Goal: Task Accomplishment & Management: Complete application form

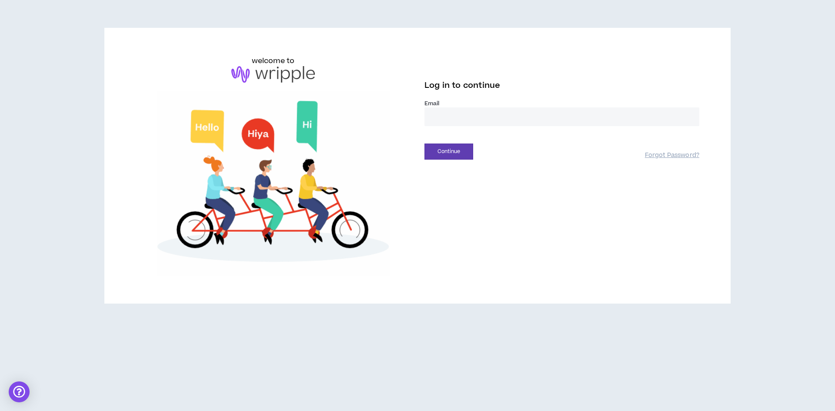
click at [461, 120] on input "email" at bounding box center [561, 116] width 275 height 19
type input "**********"
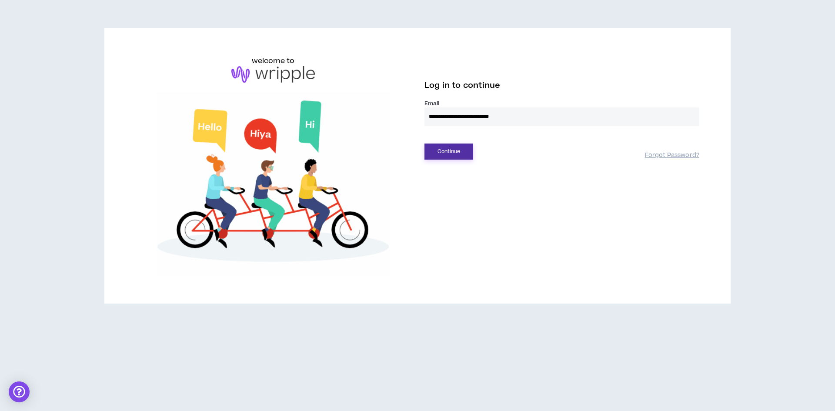
click at [454, 152] on button "Continue" at bounding box center [448, 151] width 49 height 16
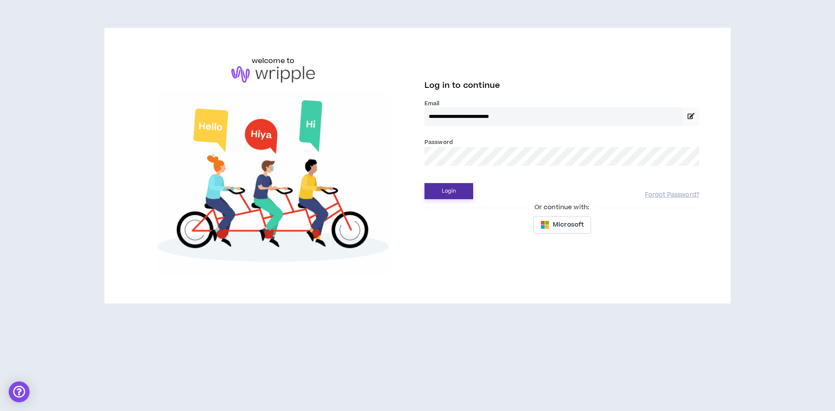
click at [450, 189] on button "Login" at bounding box center [448, 191] width 49 height 16
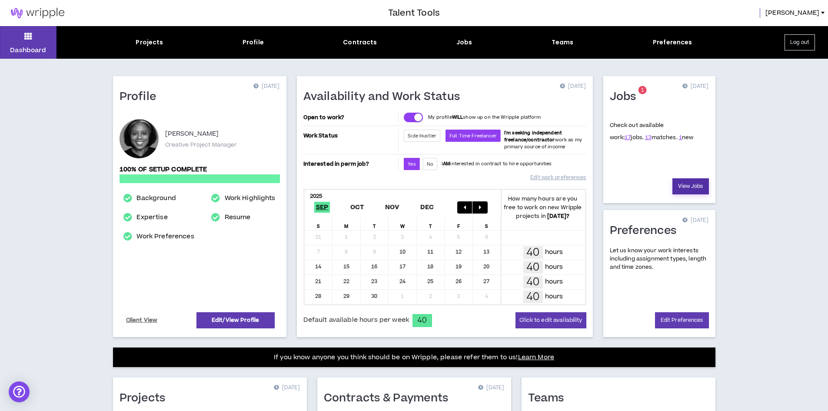
click at [685, 183] on link "View Jobs" at bounding box center [691, 186] width 37 height 16
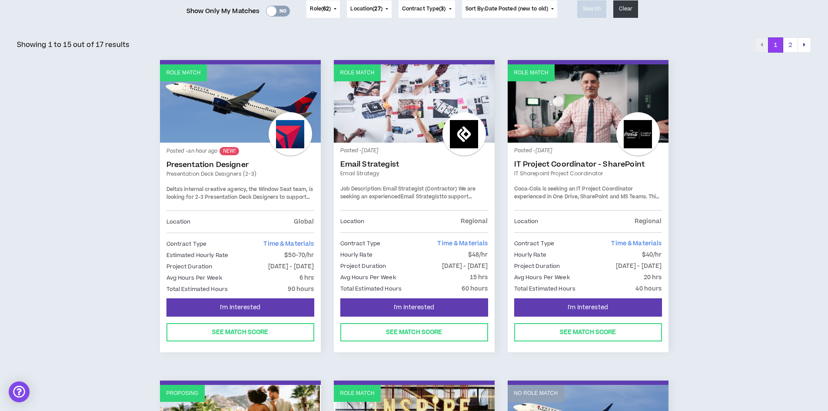
scroll to position [130, 0]
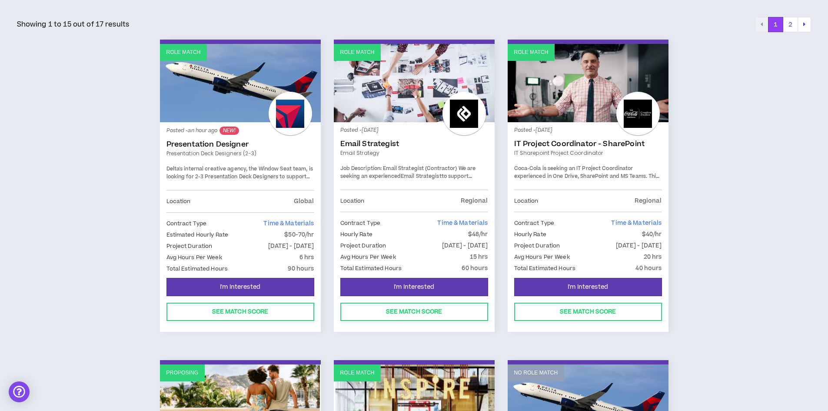
click at [211, 145] on link "Presentation Designer" at bounding box center [241, 144] width 148 height 9
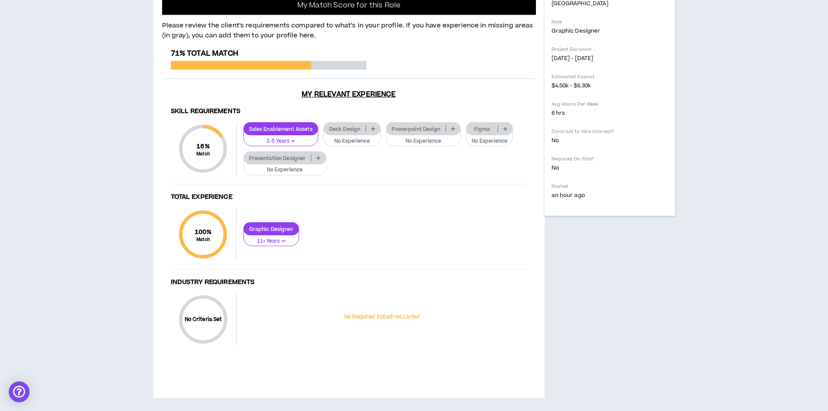
scroll to position [518, 0]
click at [373, 129] on icon at bounding box center [373, 129] width 4 height 4
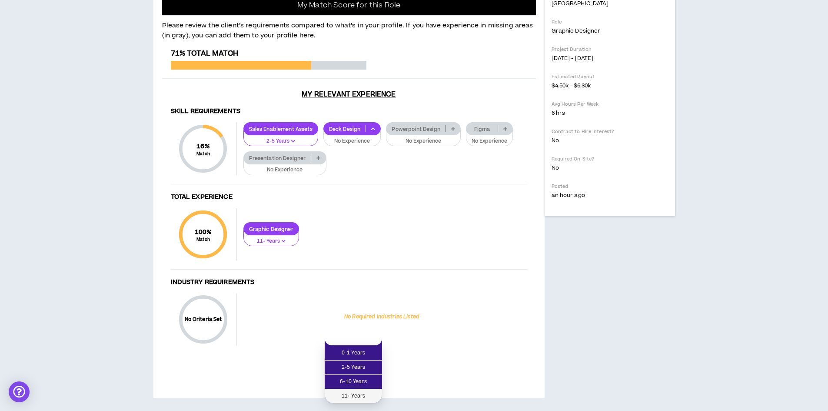
click at [358, 391] on span "11+ Years" at bounding box center [353, 396] width 47 height 10
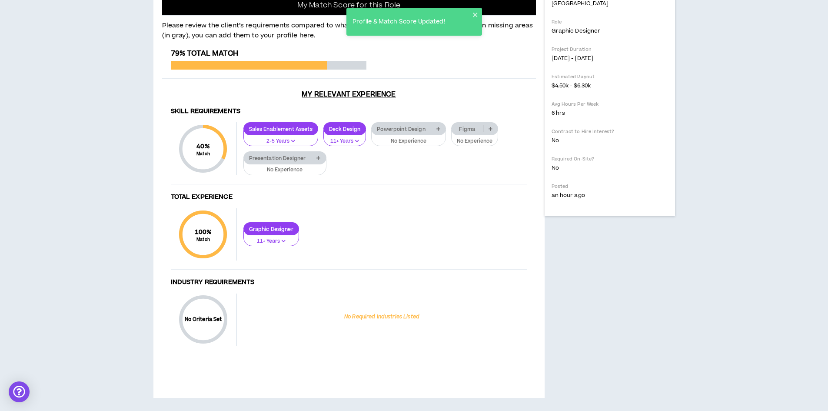
click at [440, 128] on icon at bounding box center [439, 129] width 4 height 4
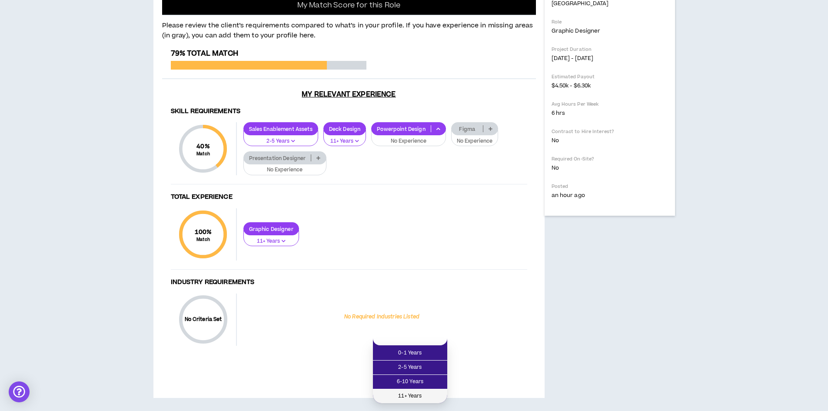
click at [424, 391] on span "11+ Years" at bounding box center [410, 396] width 64 height 10
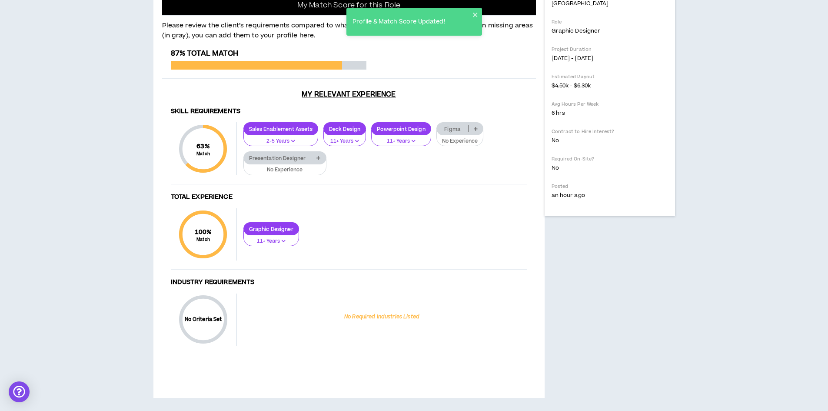
click at [318, 157] on icon at bounding box center [319, 158] width 4 height 4
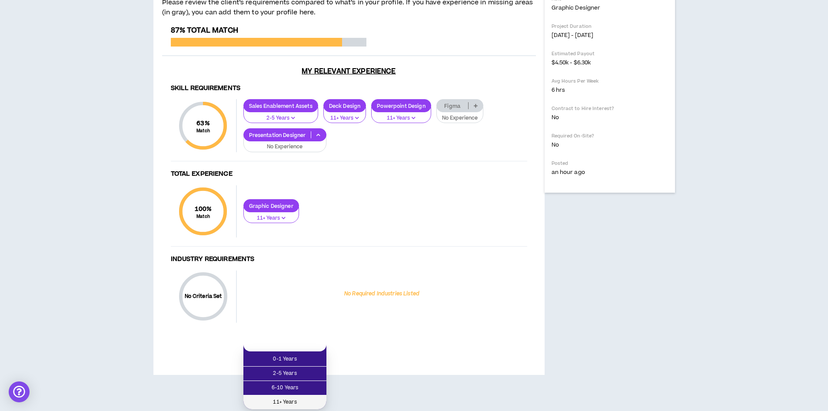
click at [304, 397] on span "11+ Years" at bounding box center [285, 402] width 73 height 10
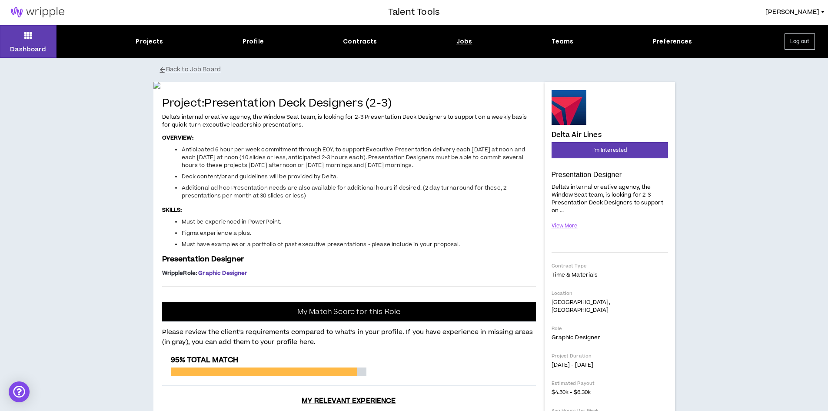
scroll to position [0, 0]
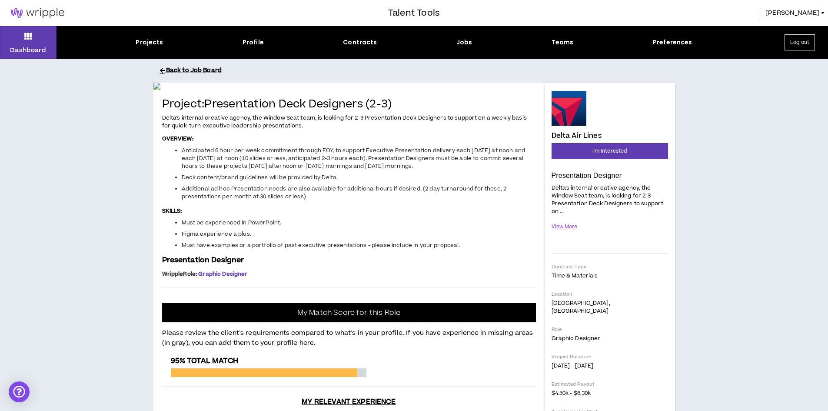
click at [192, 69] on button "Back to Job Board" at bounding box center [421, 70] width 522 height 15
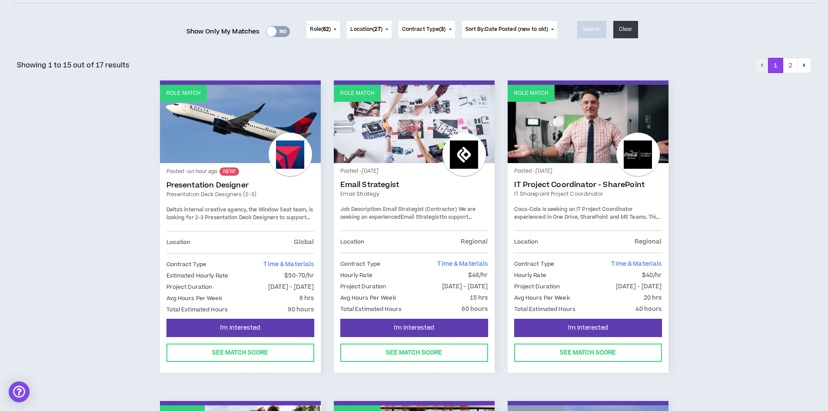
scroll to position [87, 0]
